Goal: Transaction & Acquisition: Book appointment/travel/reservation

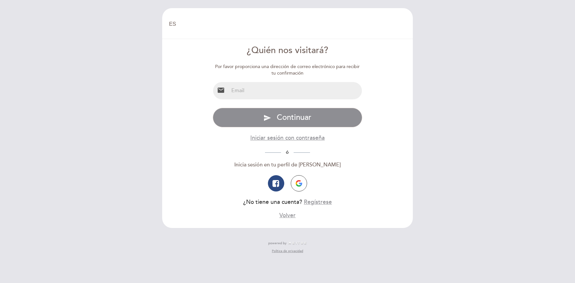
select select "es"
click at [299, 180] on button "button" at bounding box center [299, 183] width 16 height 16
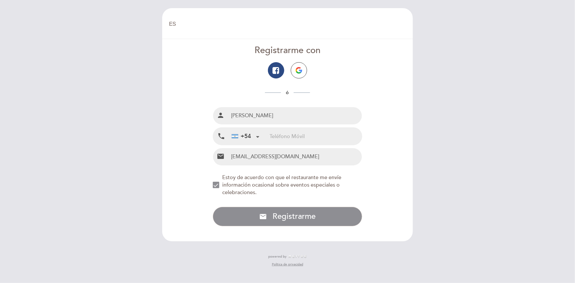
click at [292, 133] on input "tel" at bounding box center [315, 136] width 92 height 17
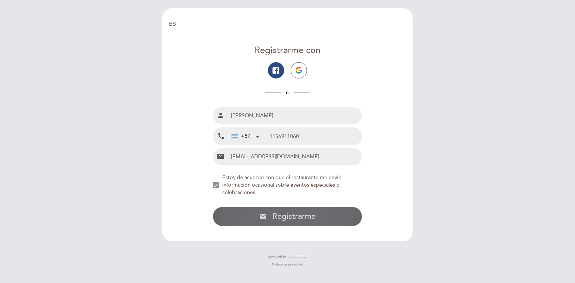
type input "1156911060"
click at [268, 213] on button "email Registrarme con Email Registrarme" at bounding box center [288, 217] width 150 height 20
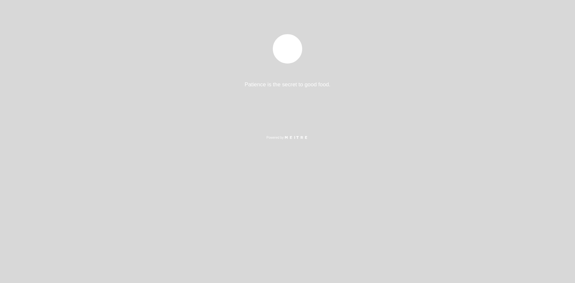
select select "es"
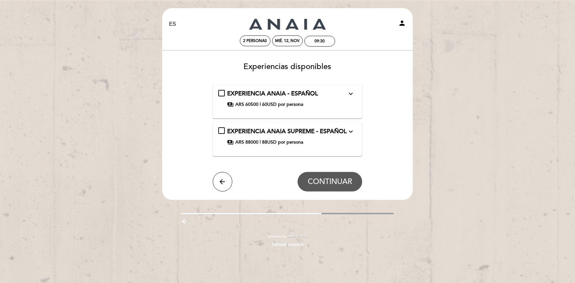
click at [348, 129] on icon "expand_more" at bounding box center [351, 132] width 8 height 8
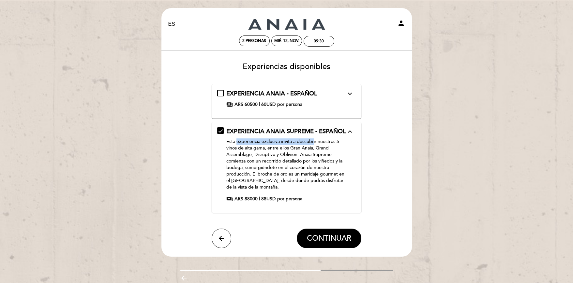
drag, startPoint x: 270, startPoint y: 141, endPoint x: 314, endPoint y: 140, distance: 44.4
click at [314, 140] on p "Esta experiencia exclusiva invita a descubrir nuestros 5 vinos de alta gama, en…" at bounding box center [286, 165] width 120 height 52
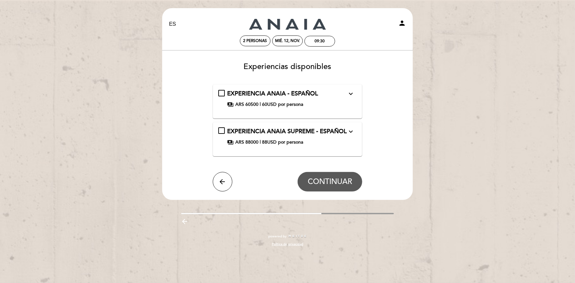
click at [349, 125] on div "EXPERIENCIA ANAIA SUPREME - ESPAÑOL expand_more Esta experiencia exclusiva invi…" at bounding box center [288, 139] width 150 height 35
click at [347, 128] on icon "expand_more" at bounding box center [351, 132] width 8 height 8
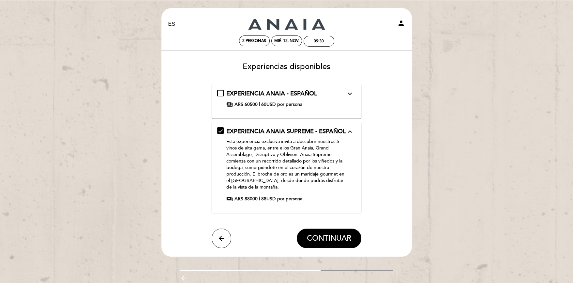
click at [352, 95] on icon "expand_more" at bounding box center [350, 94] width 8 height 8
